Goal: Task Accomplishment & Management: Complete application form

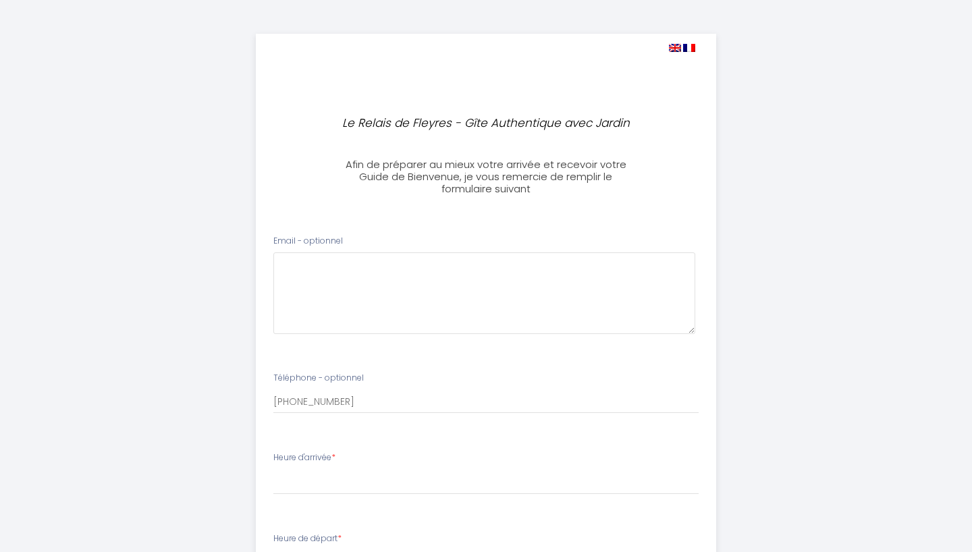
select select
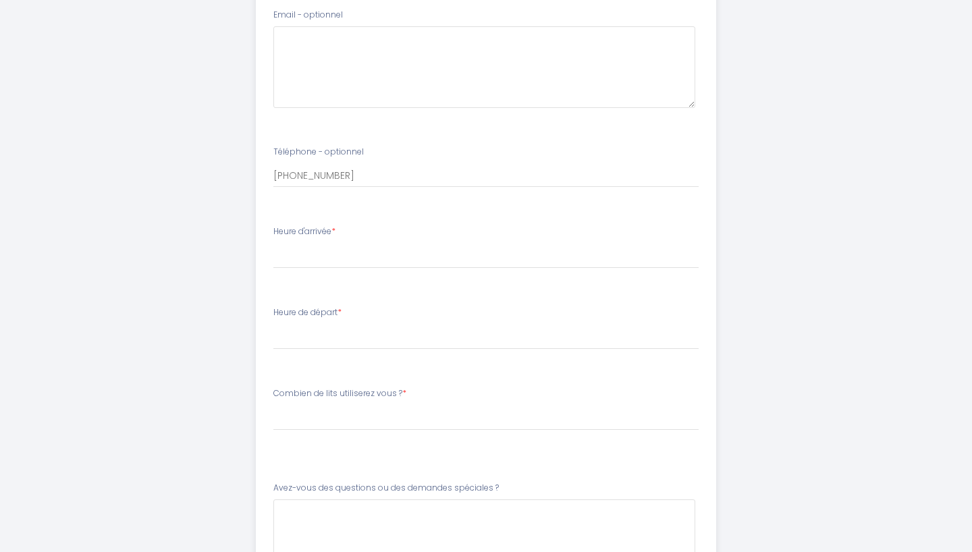
scroll to position [228, 0]
select select "15:30"
select select "10:00"
select select "1 lit double + 1 lit simple"
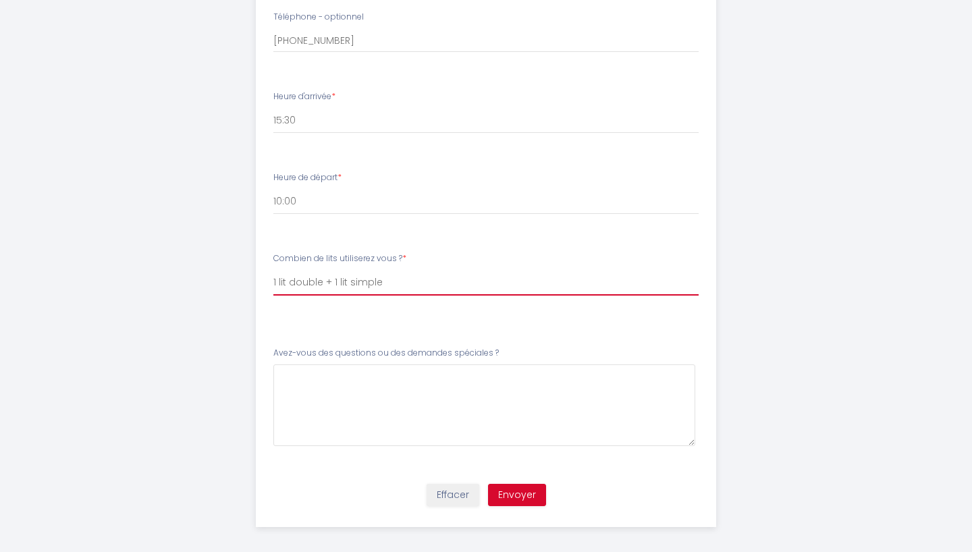
scroll to position [361, 0]
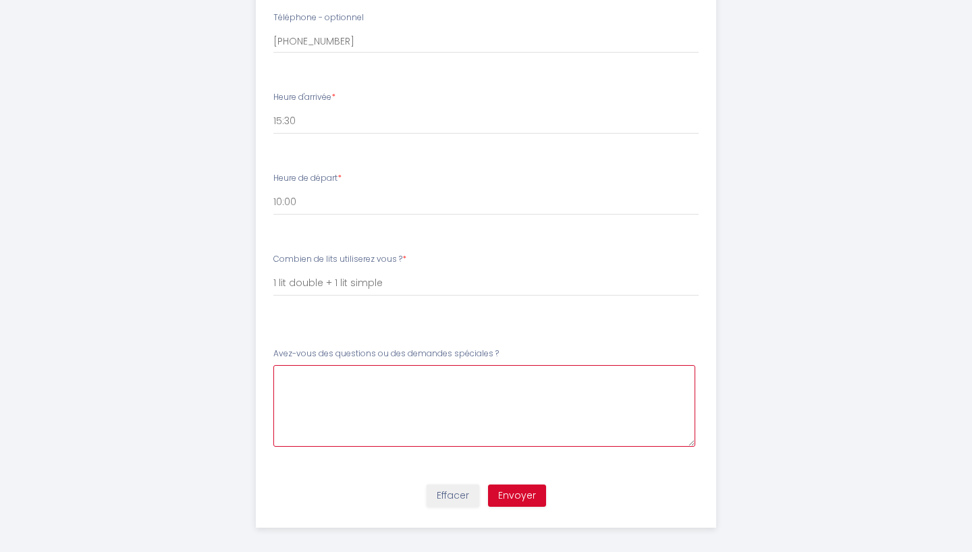
click at [344, 399] on \?5 at bounding box center [484, 406] width 423 height 82
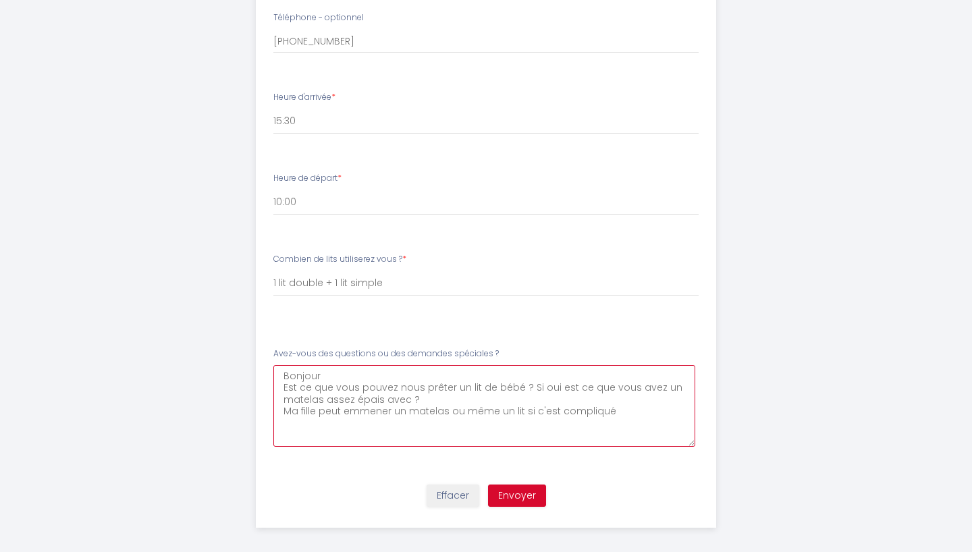
click at [613, 405] on \?5 "Bonjour Est ce que vous pouvez nous prêter un lit de bébé ? Si oui est ce que v…" at bounding box center [484, 406] width 423 height 82
drag, startPoint x: 613, startPoint y: 405, endPoint x: 554, endPoint y: 409, distance: 58.8
click at [554, 409] on \?5 "Bonjour Est ce que vous pouvez nous prêter un lit de bébé ? Si oui est ce que v…" at bounding box center [484, 406] width 423 height 82
click at [284, 403] on \?5 "Bonjour Est ce que vous pouvez nous prêter un lit de bébé ? Si oui est ce que v…" at bounding box center [484, 406] width 423 height 82
click at [459, 405] on \?5 "Bonjour Est ce que vous pouvez nous prêter un lit de bébé ? Si oui est ce que v…" at bounding box center [484, 406] width 423 height 82
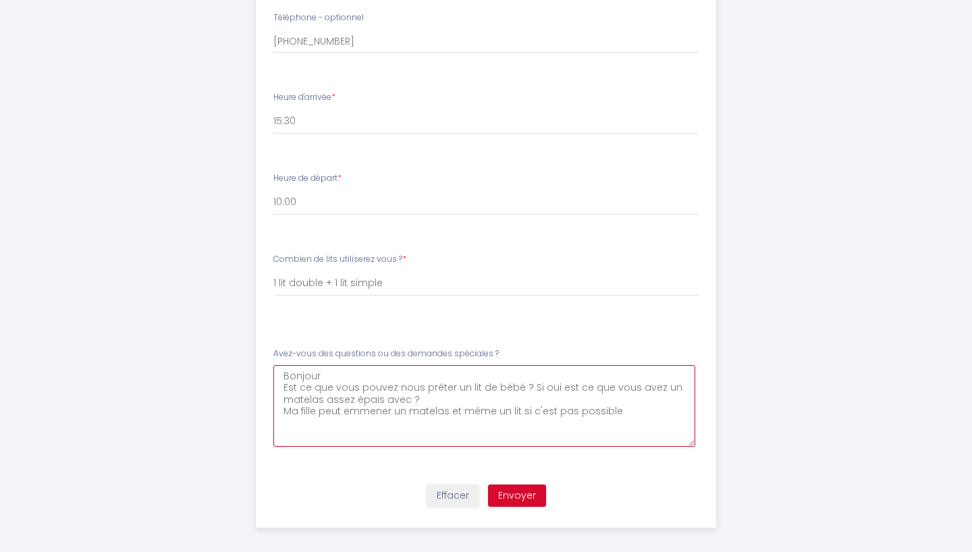
click at [614, 405] on \?5 "Bonjour Est ce que vous pouvez nous prêter un lit de bébé ? Si oui est ce que v…" at bounding box center [484, 406] width 423 height 82
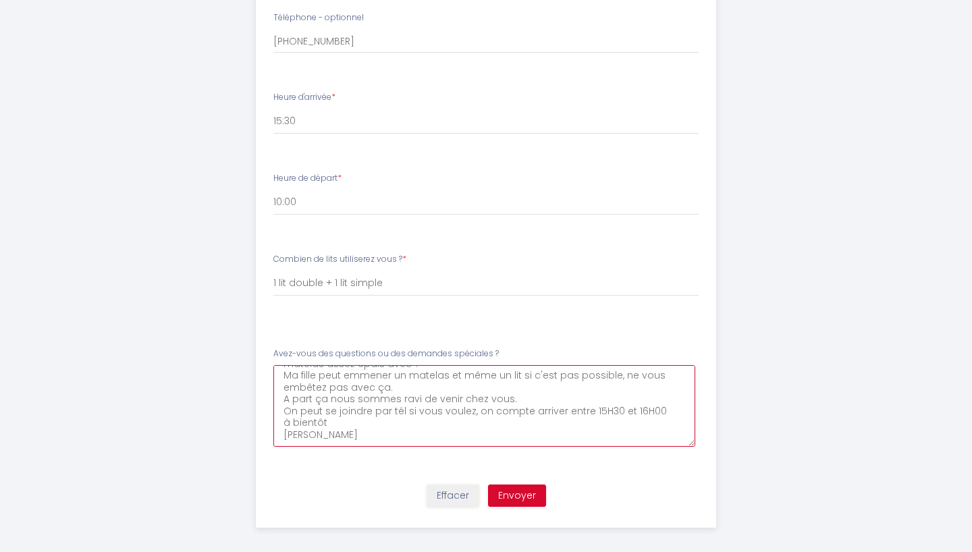
scroll to position [46, 0]
type \?5 "Bonjour Est ce que vous pouvez nous prêter un lit de bébé ? Si oui est ce que v…"
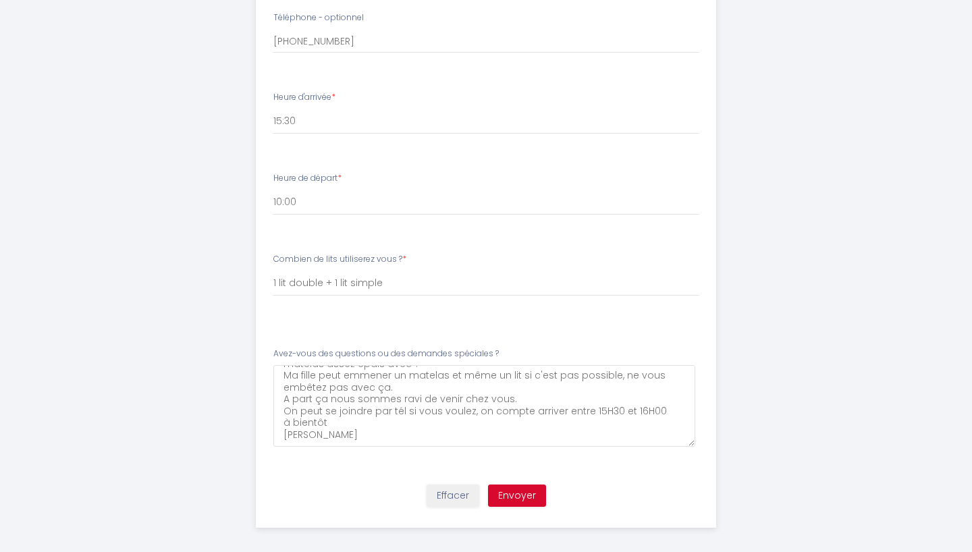
click at [521, 488] on button "Envoyer" at bounding box center [517, 496] width 58 height 23
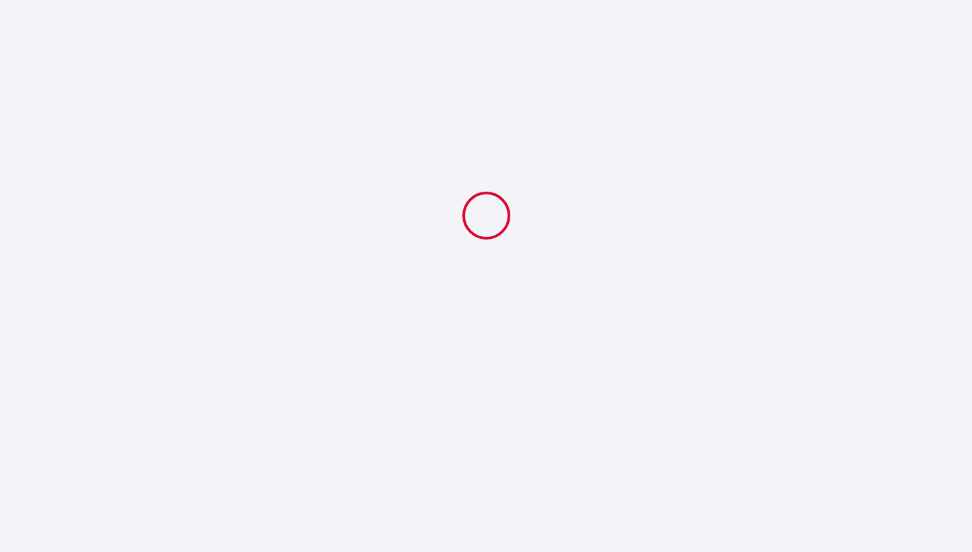
select select "15:30"
select select "10:00"
select select "1 lit double + 1 lit simple"
